Goal: Information Seeking & Learning: Understand process/instructions

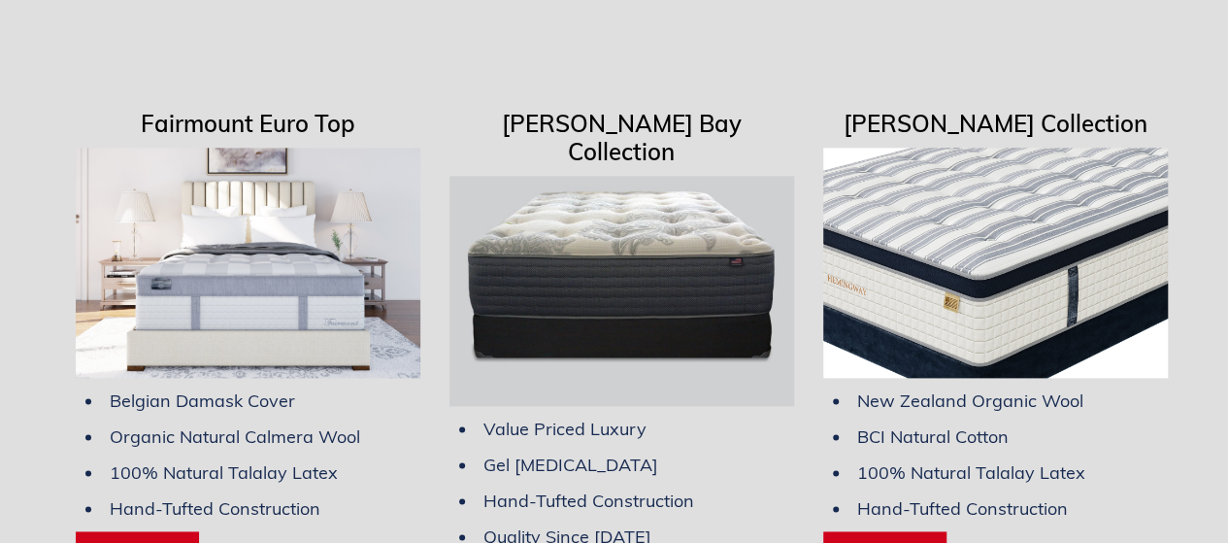
scroll to position [0, 177]
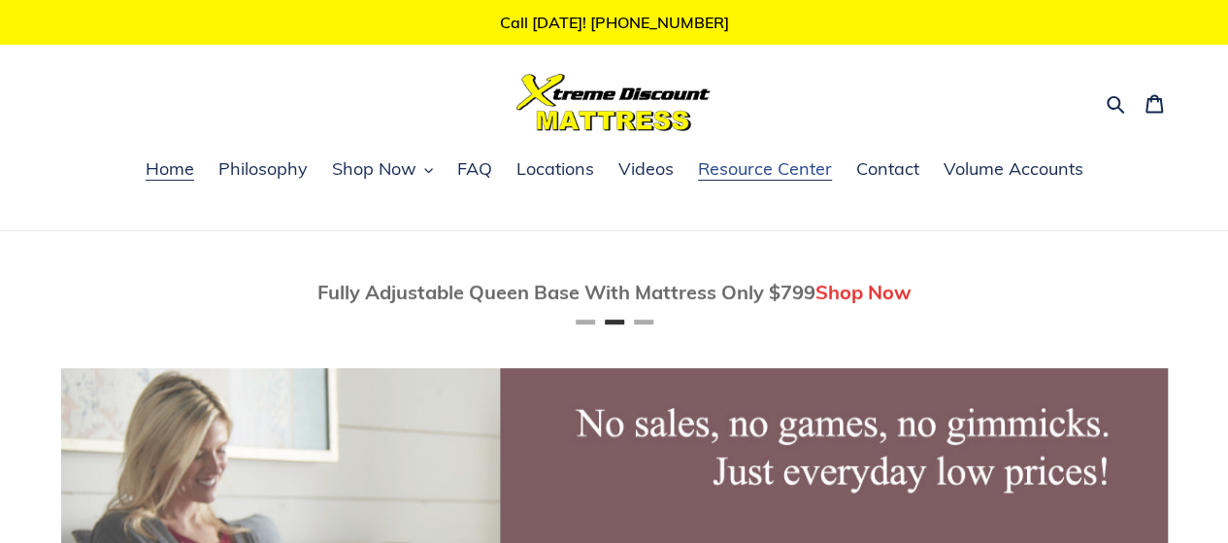
click at [762, 165] on span "Resource Center" at bounding box center [765, 168] width 134 height 23
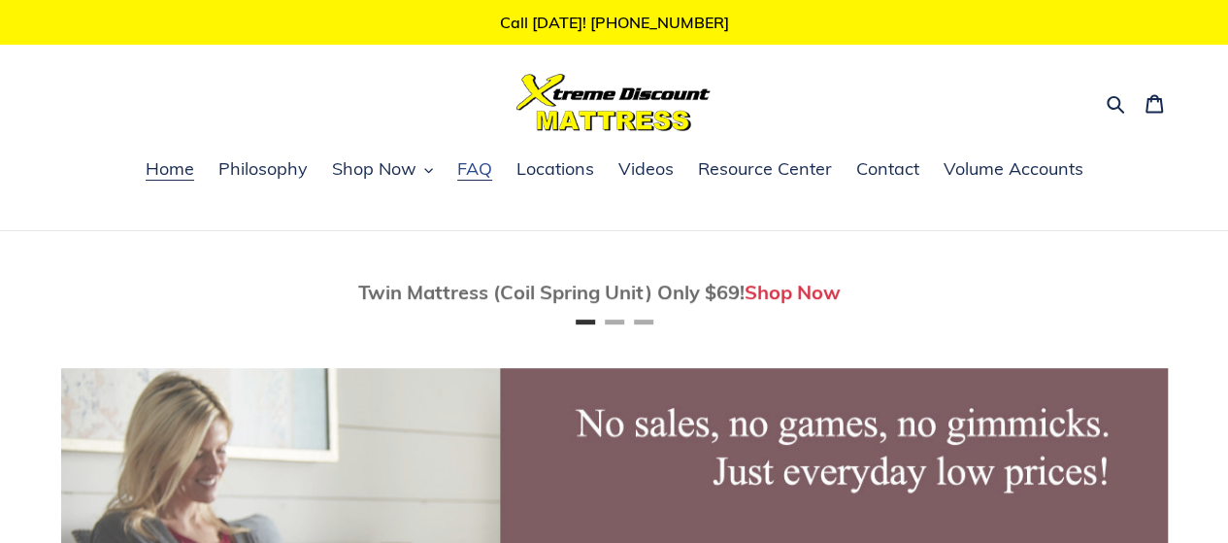
click at [479, 162] on span "FAQ" at bounding box center [474, 168] width 35 height 23
